Goal: Task Accomplishment & Management: Manage account settings

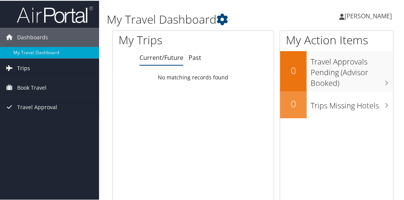
click at [42, 68] on link "Trips" at bounding box center [49, 67] width 99 height 19
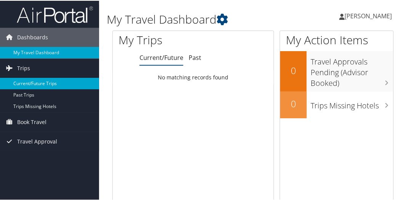
click at [44, 82] on link "Current/Future Trips" at bounding box center [49, 82] width 99 height 11
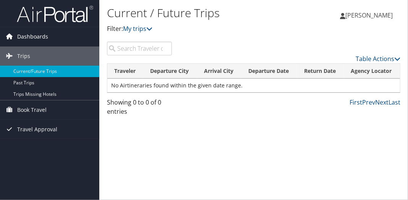
click at [35, 35] on span "Dashboards" at bounding box center [32, 36] width 31 height 19
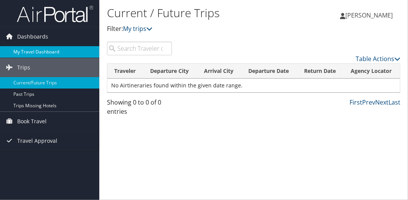
click at [38, 52] on link "My Travel Dashboard" at bounding box center [49, 51] width 99 height 11
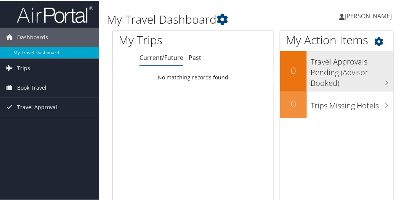
click at [386, 80] on h3 "Travel Approvals Pending (Advisor Booked)" at bounding box center [352, 70] width 83 height 36
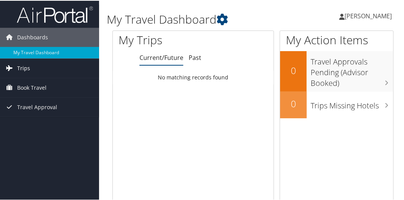
click at [23, 67] on span "Trips" at bounding box center [23, 67] width 13 height 19
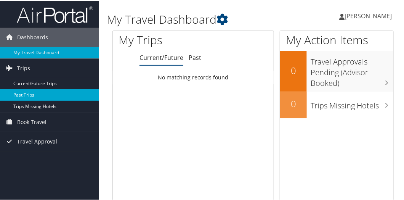
click at [26, 97] on link "Past Trips" at bounding box center [49, 94] width 99 height 11
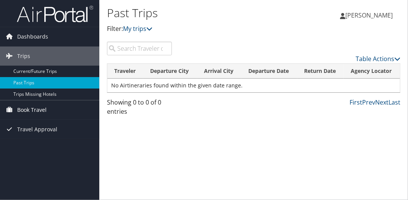
click at [35, 106] on span "Book Travel" at bounding box center [31, 109] width 29 height 19
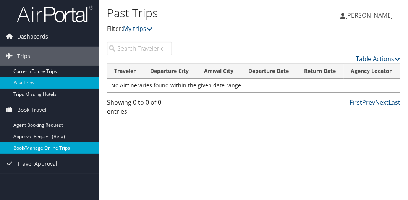
click at [43, 145] on link "Book/Manage Online Trips" at bounding box center [49, 147] width 99 height 11
